Goal: Check status: Check status

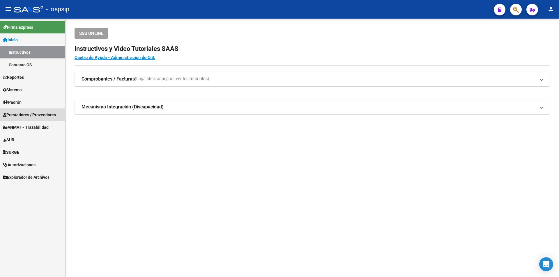
click at [35, 117] on span "Prestadores / Proveedores" at bounding box center [29, 115] width 53 height 6
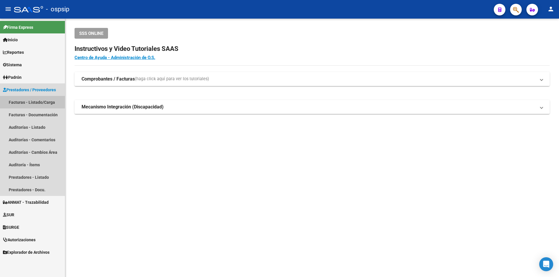
click at [35, 105] on link "Facturas - Listado/Carga" at bounding box center [32, 102] width 65 height 13
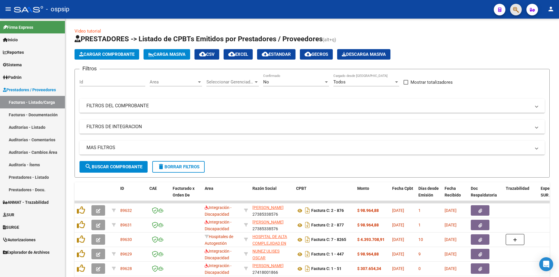
click at [519, 8] on button "button" at bounding box center [516, 10] width 12 height 12
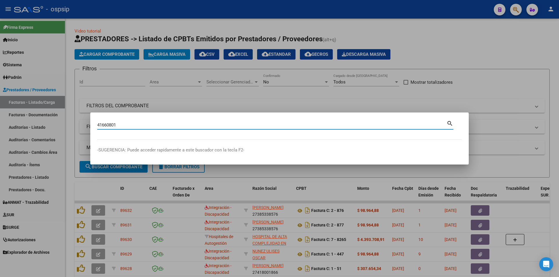
type input "41660801"
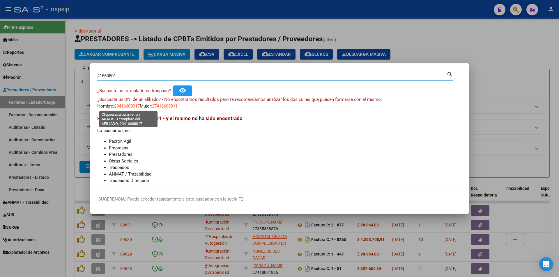
click at [128, 108] on span "20416608017" at bounding box center [127, 106] width 26 height 5
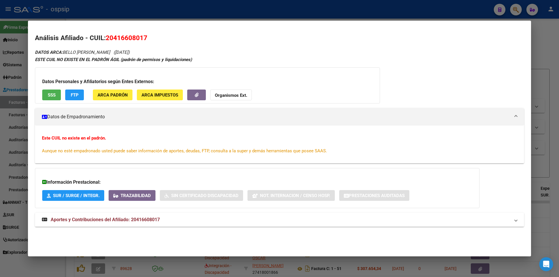
click at [155, 217] on span "Aportes y Contribuciones del Afiliado: 20416608017" at bounding box center [105, 220] width 109 height 6
click at [51, 90] on button "SSS" at bounding box center [51, 95] width 19 height 11
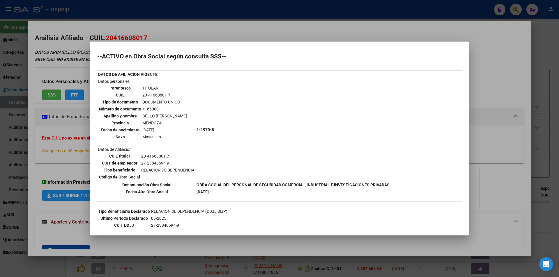
click at [185, 14] on div at bounding box center [279, 138] width 559 height 277
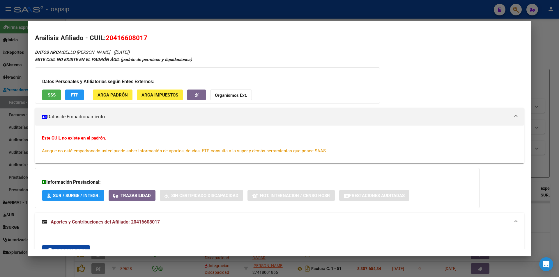
click at [185, 14] on div at bounding box center [279, 138] width 559 height 277
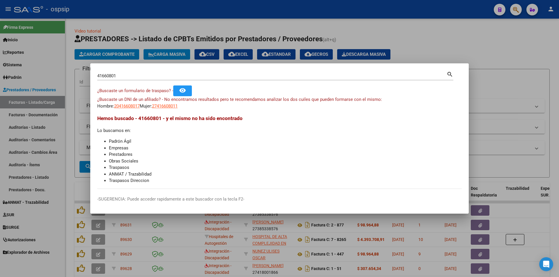
click at [198, 32] on div at bounding box center [279, 138] width 559 height 277
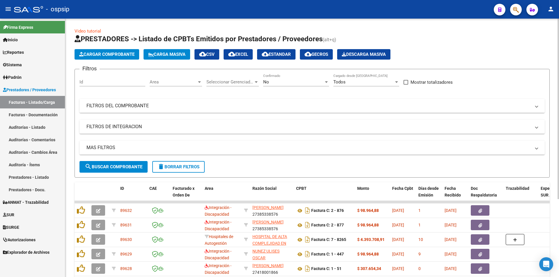
click at [100, 101] on mat-expansion-panel-header "FILTROS DEL COMPROBANTE" at bounding box center [311, 106] width 465 height 14
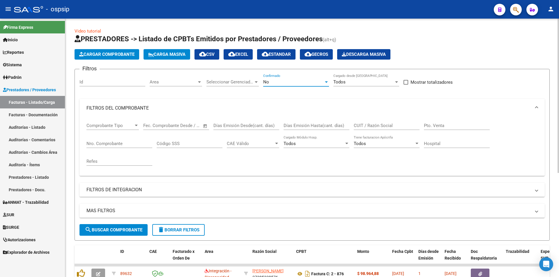
click at [277, 82] on div "No" at bounding box center [293, 81] width 61 height 5
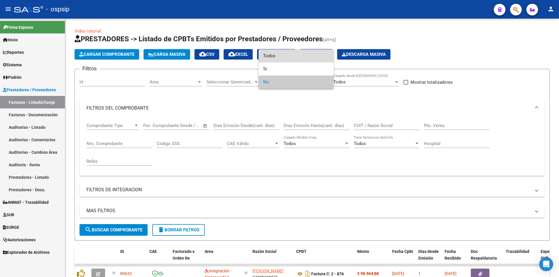
click at [273, 58] on span "Todos" at bounding box center [296, 55] width 66 height 13
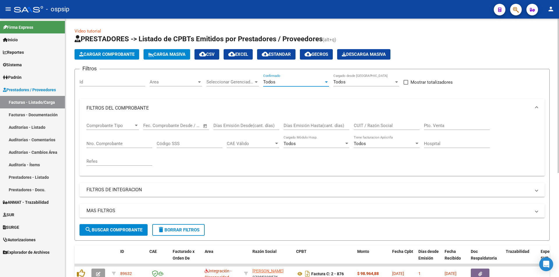
click at [109, 143] on input "Nro. Comprobante" at bounding box center [119, 143] width 66 height 5
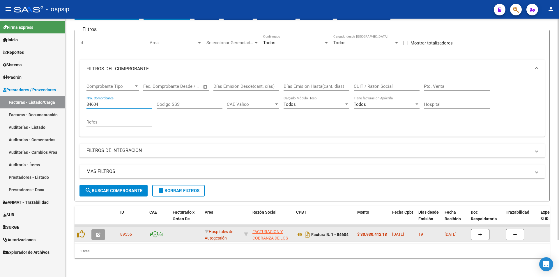
scroll to position [44, 0]
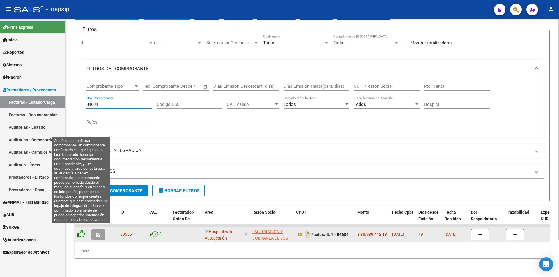
click at [81, 230] on icon at bounding box center [81, 234] width 8 height 8
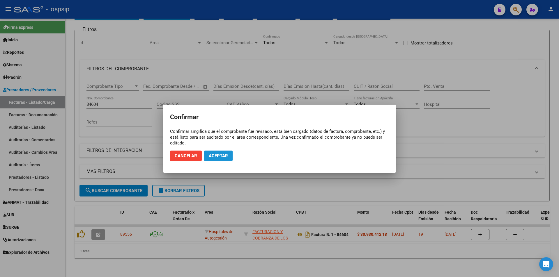
click at [215, 155] on span "Aceptar" at bounding box center [218, 155] width 19 height 5
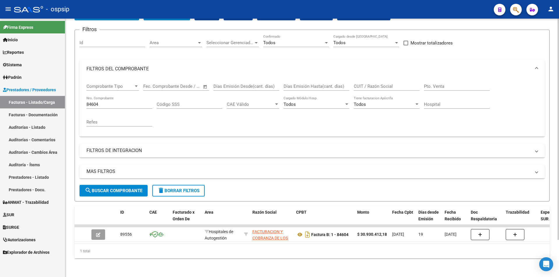
click at [109, 103] on div "84604 Nro. Comprobante" at bounding box center [119, 102] width 66 height 13
type input "8"
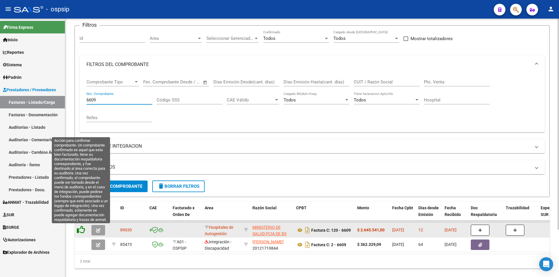
click at [79, 228] on icon at bounding box center [81, 230] width 8 height 8
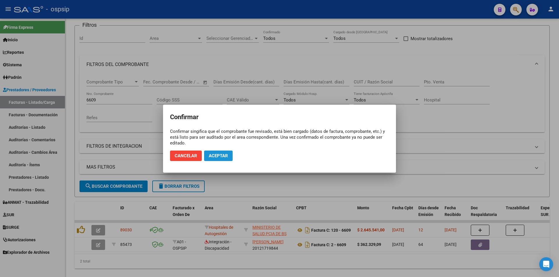
click at [219, 160] on button "Aceptar" at bounding box center [218, 156] width 29 height 10
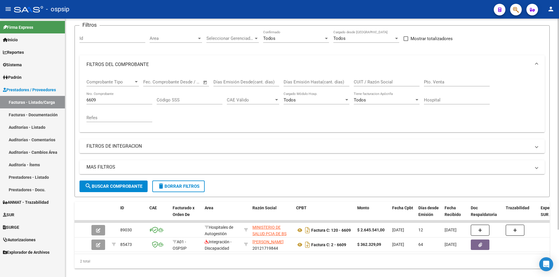
click at [112, 98] on input "6609" at bounding box center [119, 100] width 66 height 5
type input "6"
type input "7"
